Goal: Task Accomplishment & Management: Use online tool/utility

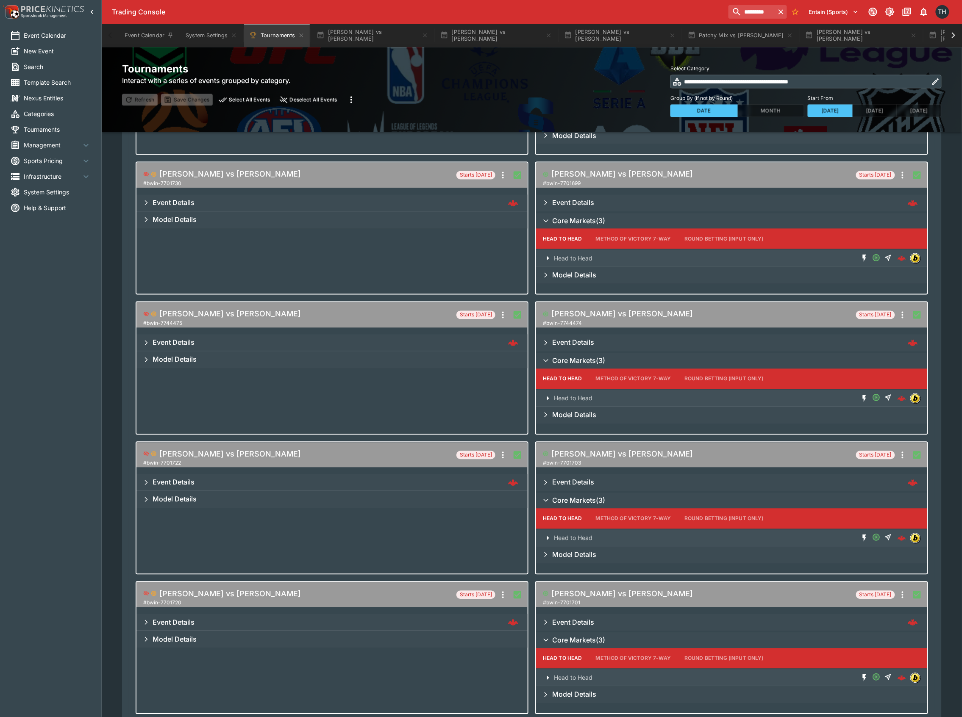
scroll to position [416, 0]
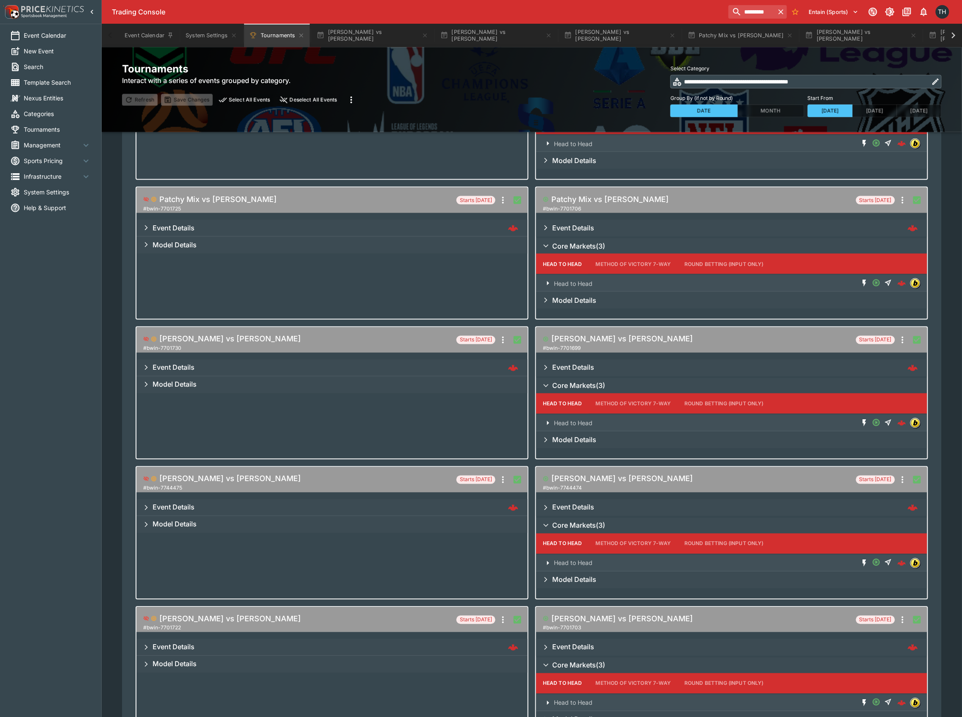
click at [351, 100] on icon "more" at bounding box center [351, 100] width 10 height 10
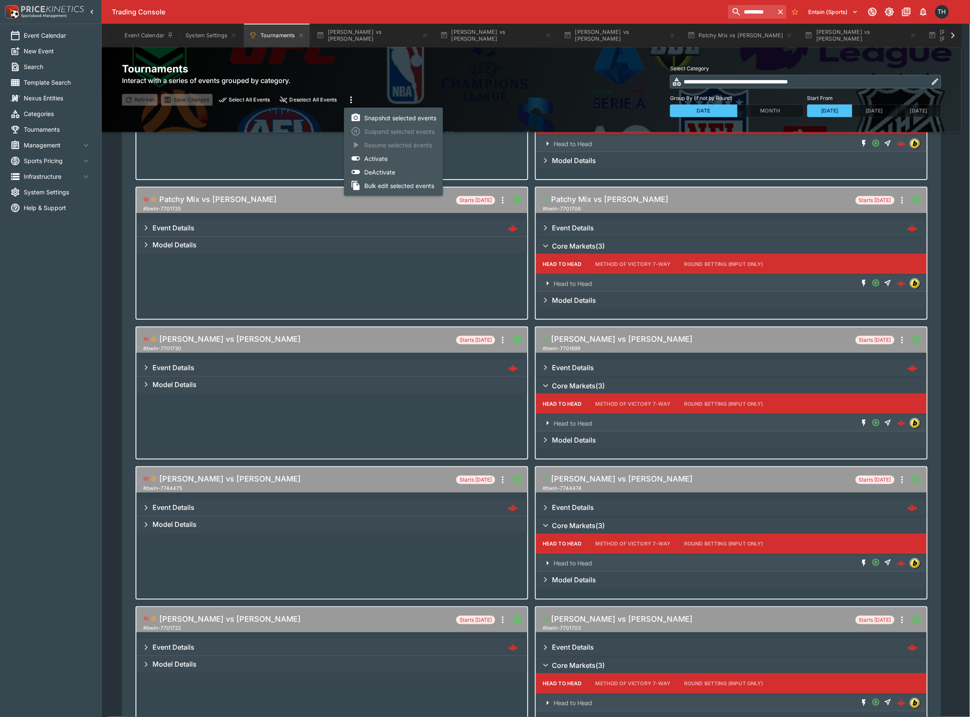
click at [403, 187] on li "Bulk edit selected events" at bounding box center [393, 186] width 99 height 14
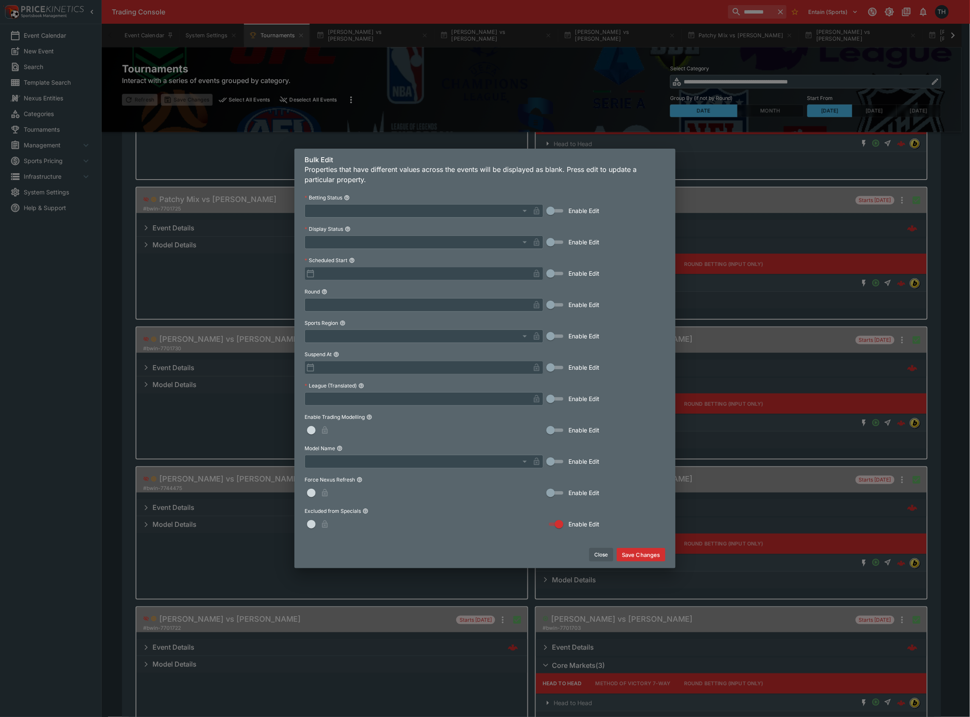
click at [314, 524] on span "button" at bounding box center [311, 524] width 8 height 8
click at [634, 555] on button "Save Changes" at bounding box center [641, 555] width 49 height 14
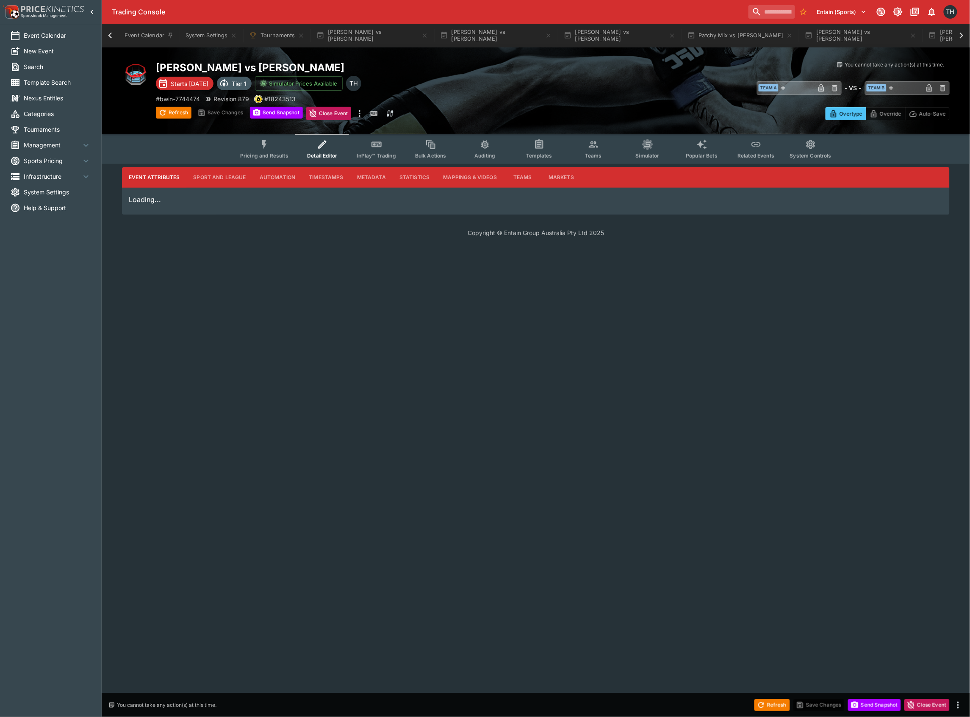
scroll to position [0, 1036]
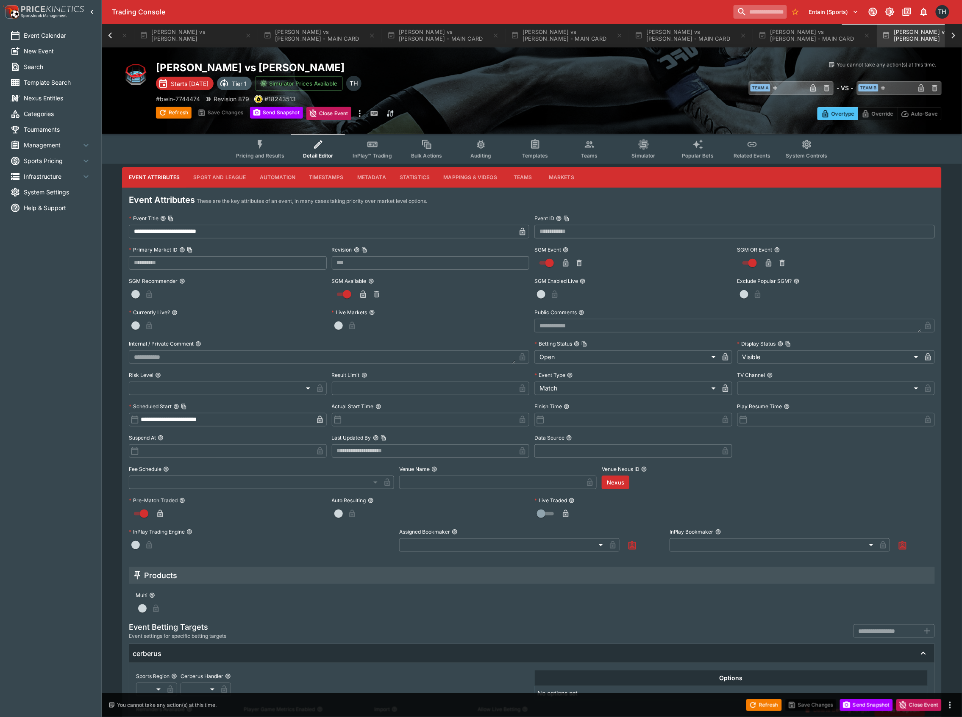
click at [733, 13] on input "search" at bounding box center [759, 12] width 53 height 14
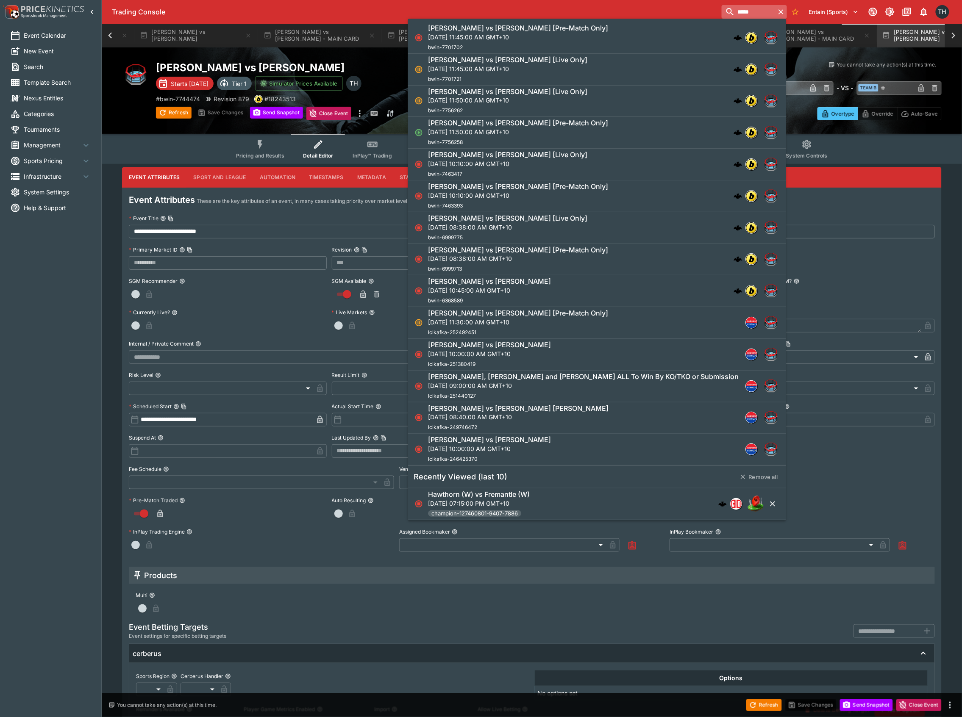
click at [743, 11] on input "*****" at bounding box center [748, 12] width 53 height 14
type input "*****"
click at [588, 131] on p "Sun, Oct 5, 2025, 11:50:00 AM GMT+10" at bounding box center [518, 132] width 180 height 9
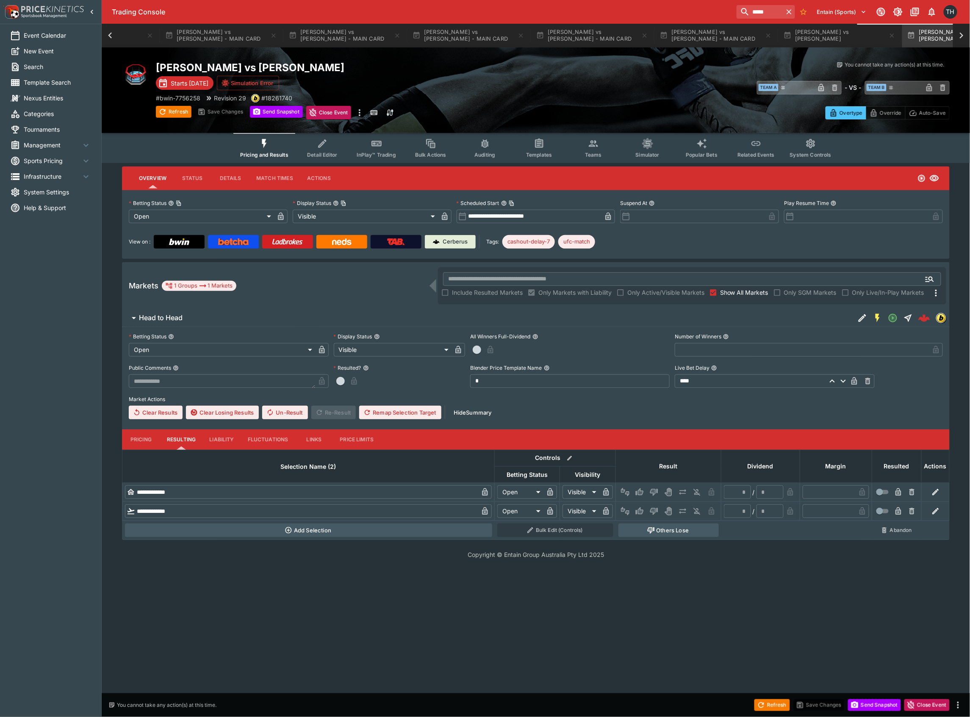
scroll to position [0, 1151]
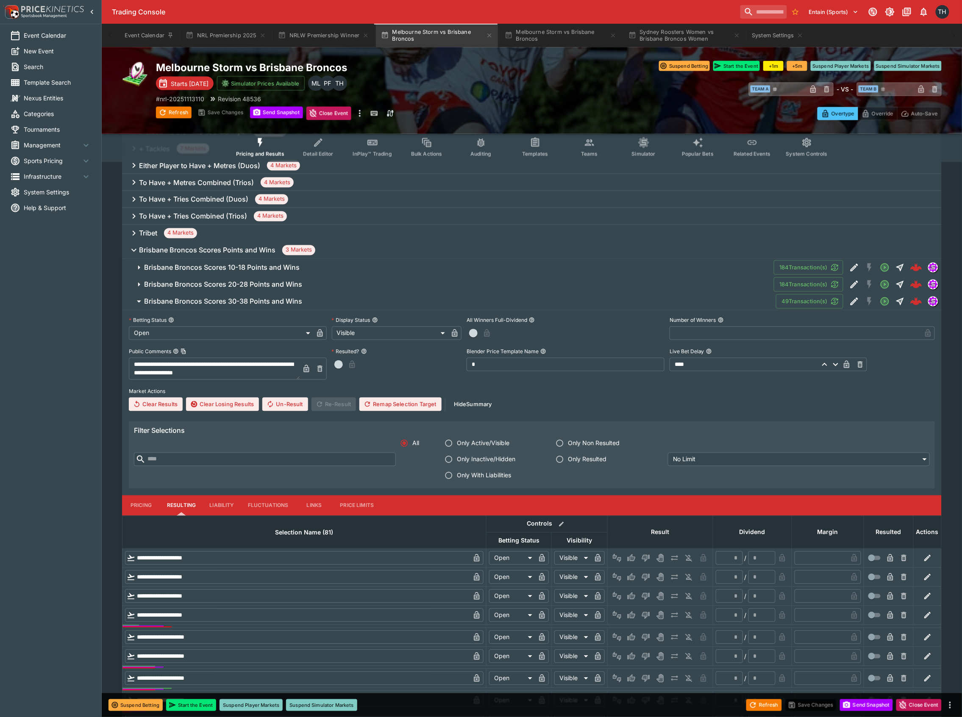
scroll to position [534, 0]
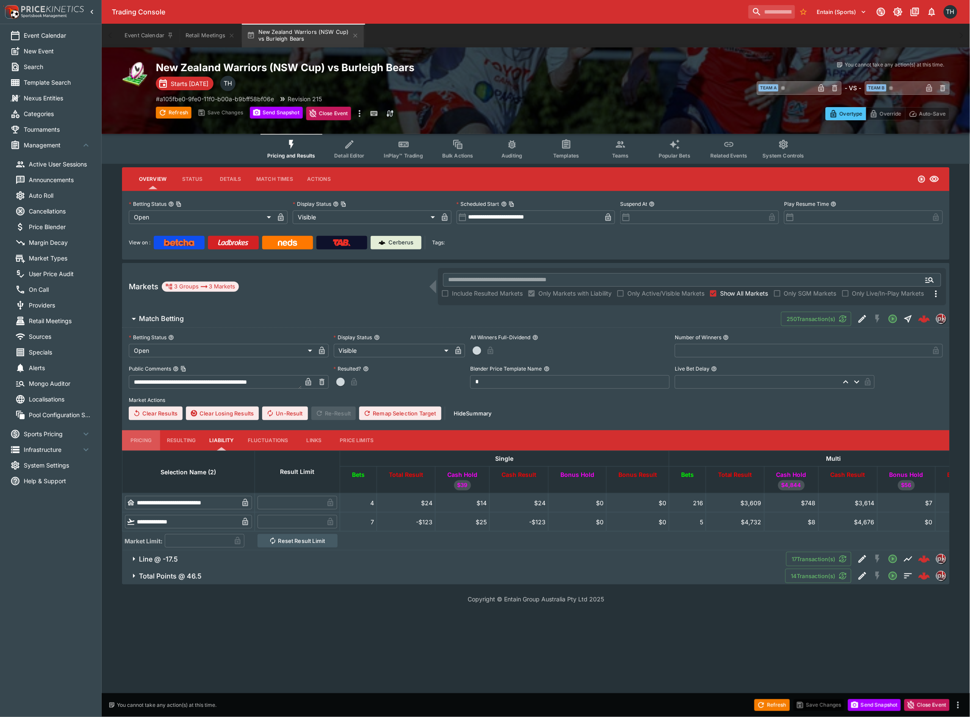
click at [139, 438] on button "Pricing" at bounding box center [141, 440] width 38 height 20
